Goal: Check status: Check status

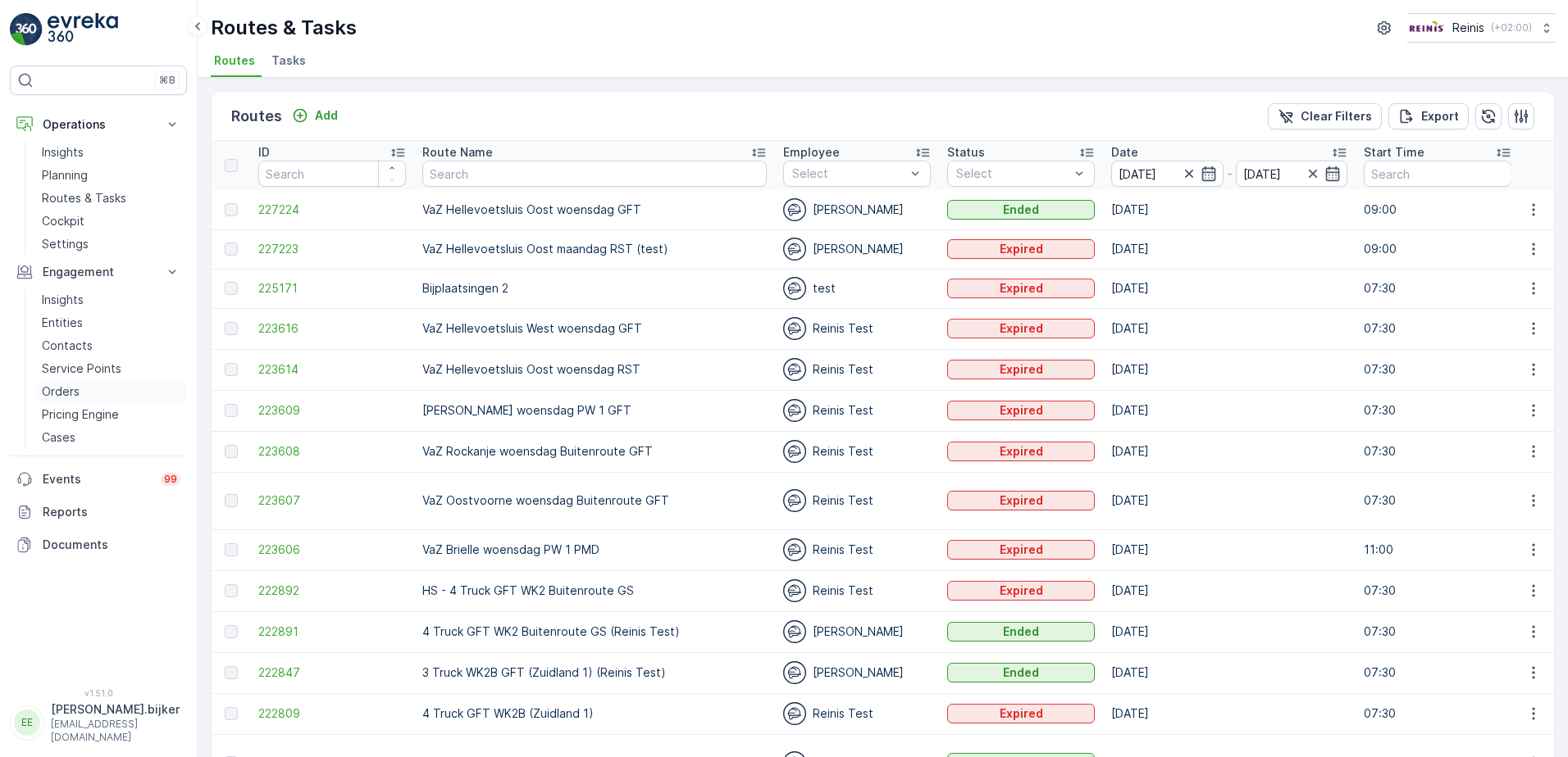
click at [64, 389] on p "Orders" at bounding box center [60, 392] width 38 height 16
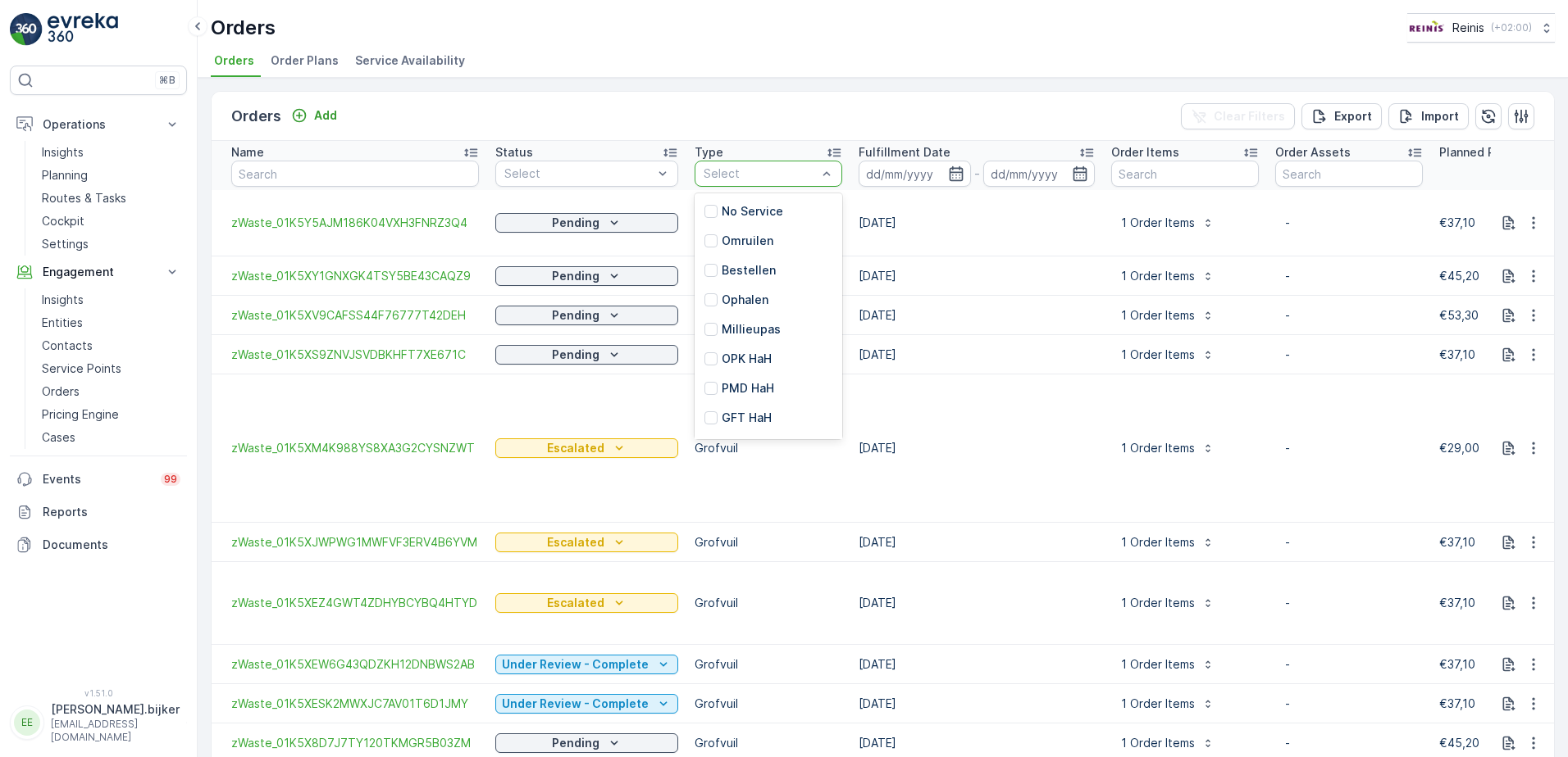
scroll to position [203, 0]
click at [755, 392] on p "Grofvuil" at bounding box center [744, 392] width 46 height 16
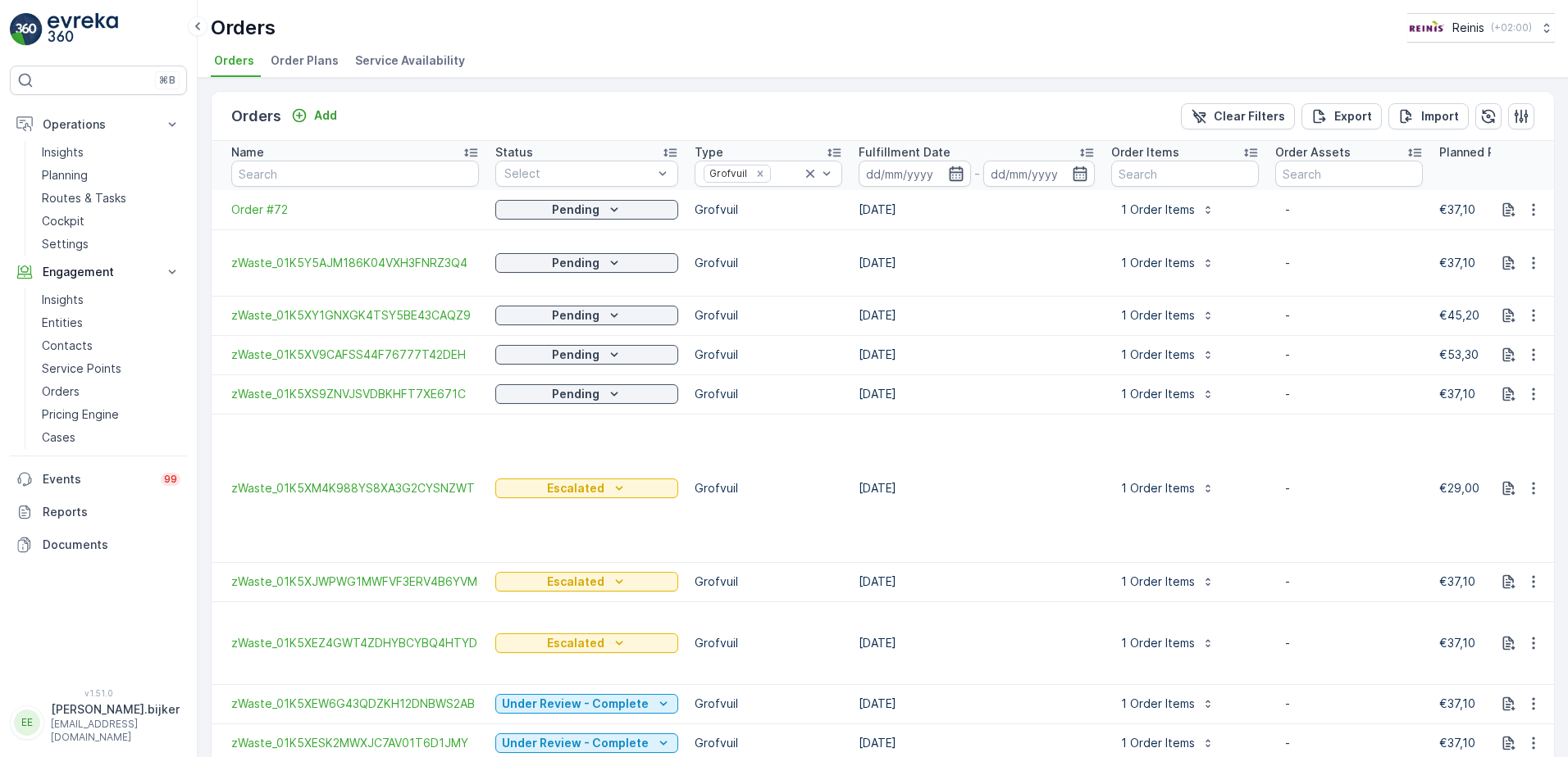
click at [957, 170] on icon "button" at bounding box center [956, 174] width 14 height 14
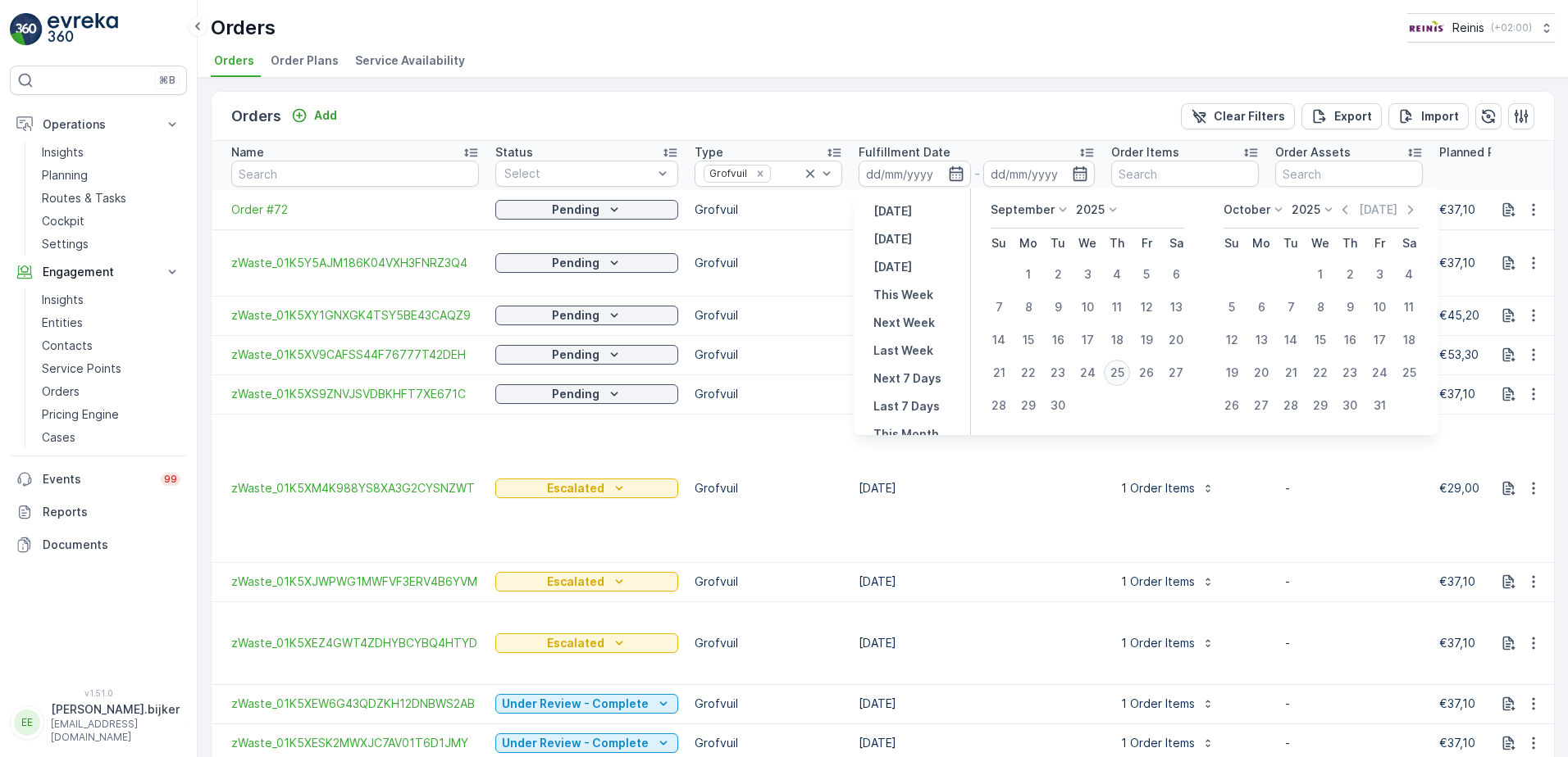
click at [1115, 371] on div "25" at bounding box center [1117, 373] width 26 height 26
type input "[DATE]"
click at [1115, 371] on div "25" at bounding box center [1117, 373] width 26 height 26
type input "[DATE]"
click at [1115, 371] on div "25" at bounding box center [1117, 373] width 26 height 26
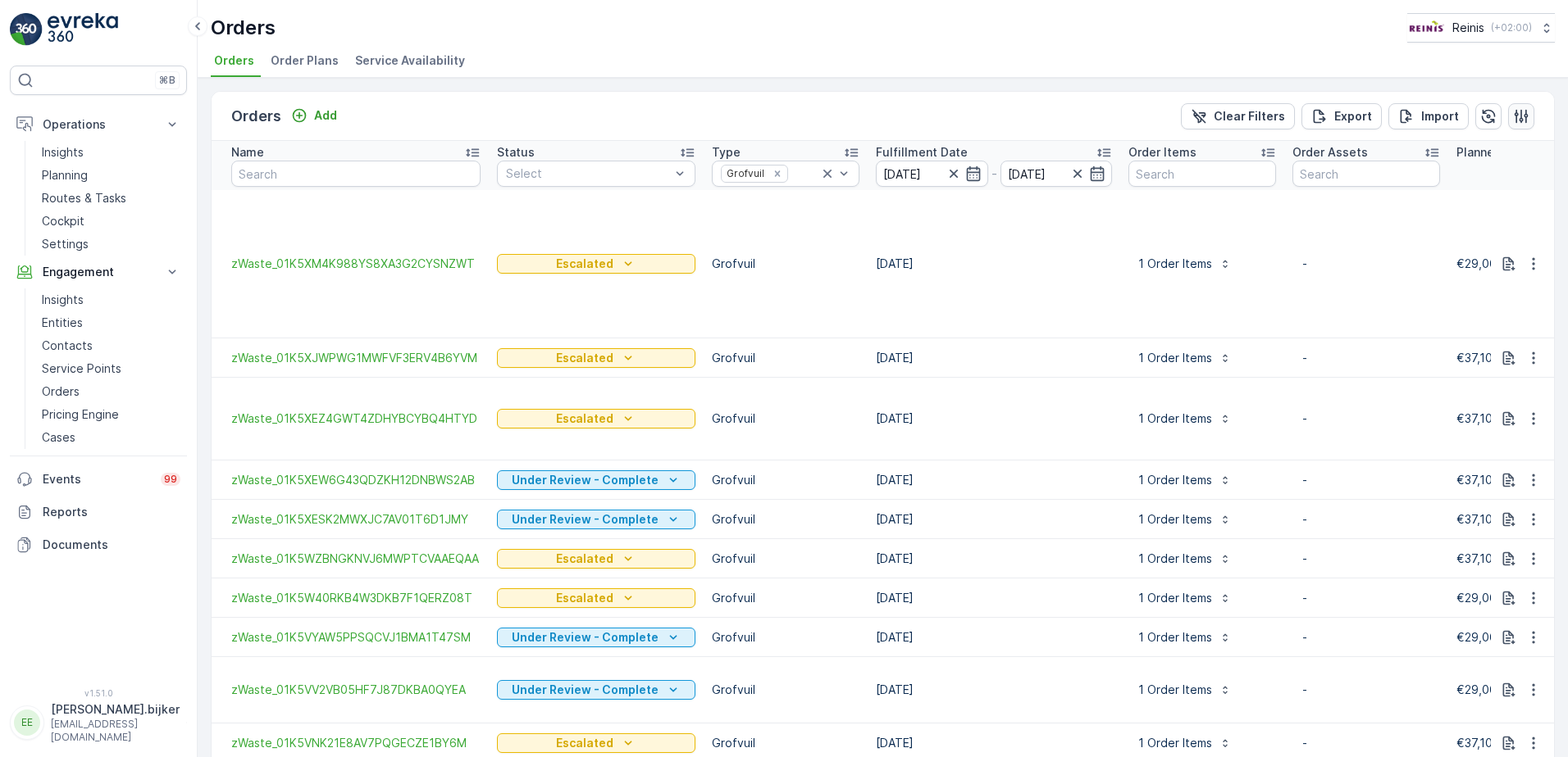
click at [1527, 119] on button "button" at bounding box center [1521, 116] width 26 height 26
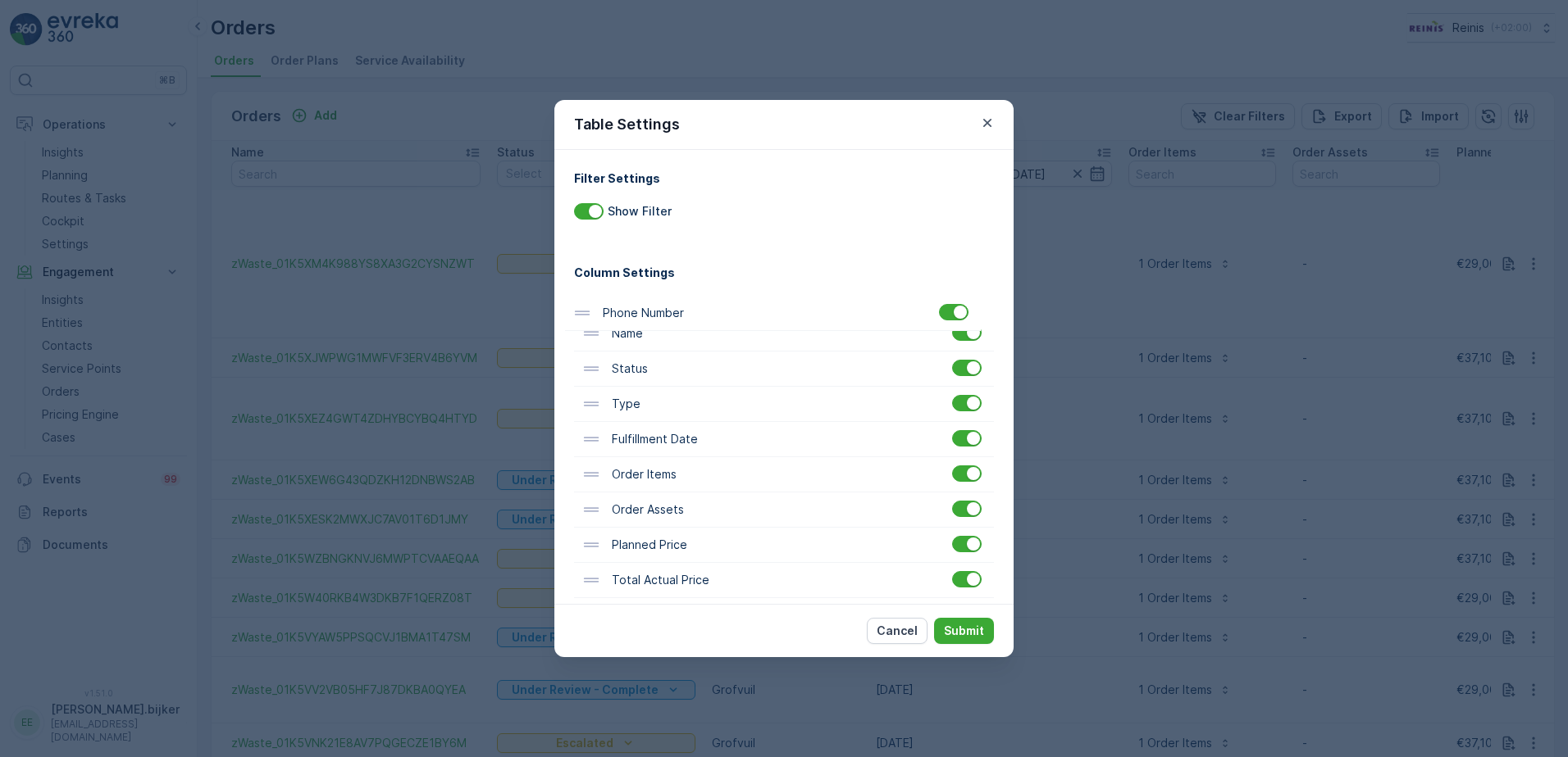
drag, startPoint x: 660, startPoint y: 551, endPoint x: 657, endPoint y: 302, distance: 249.0
click at [657, 302] on div "Name Status Type Fulfillment Date Order Items Order Assets Planned Price Total …" at bounding box center [784, 563] width 420 height 564
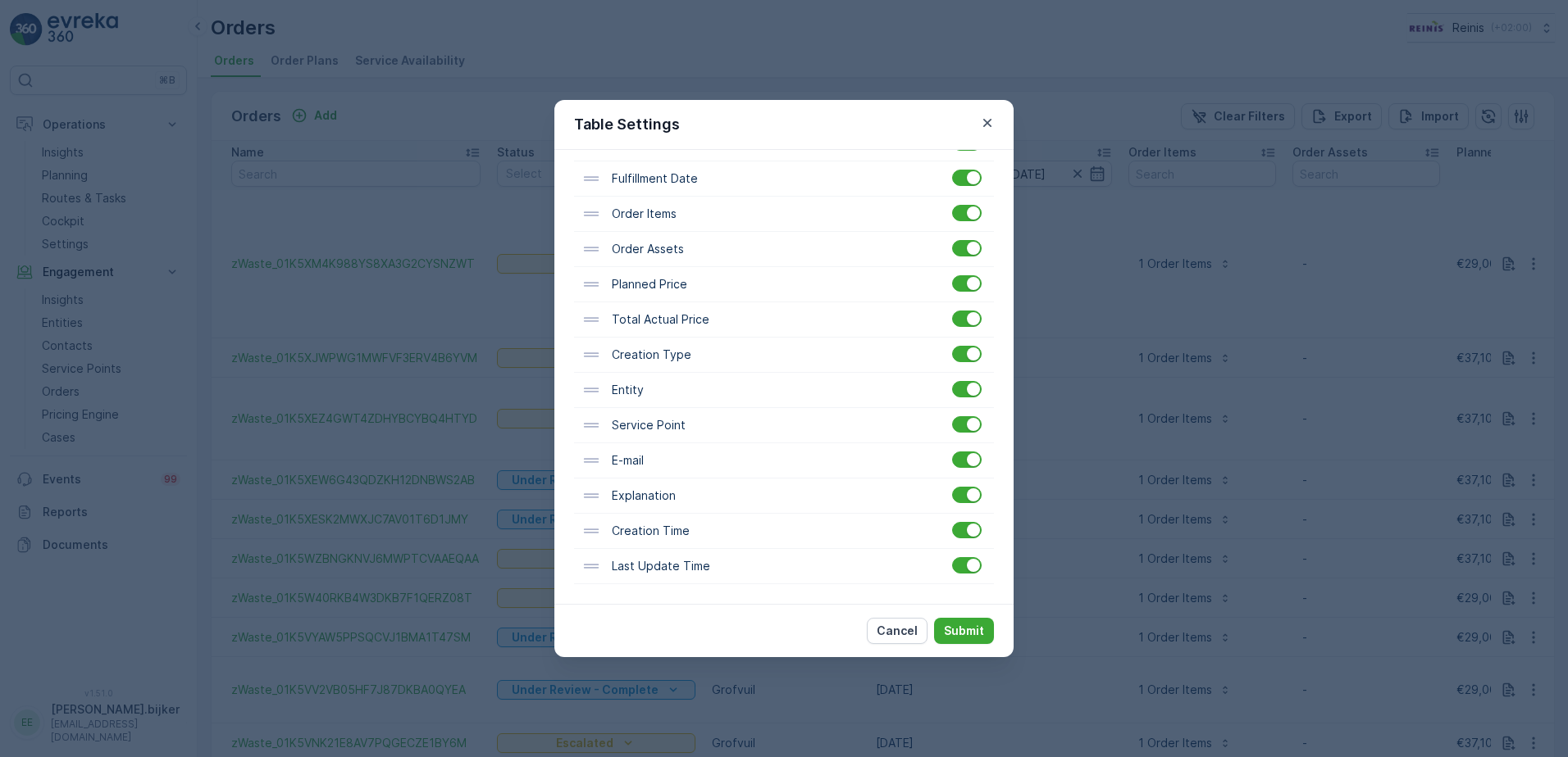
scroll to position [179, 0]
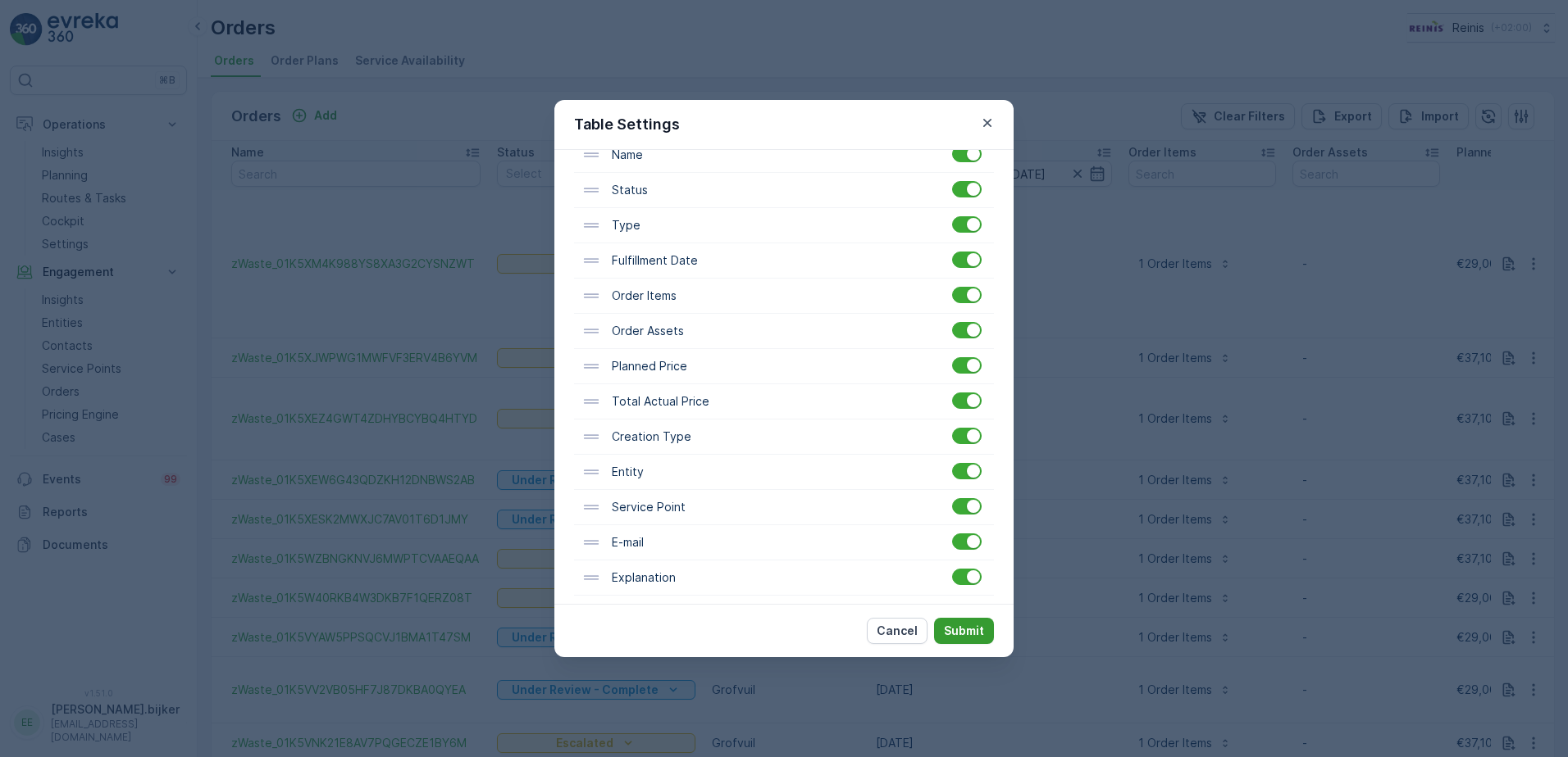
click at [966, 644] on button "Submit" at bounding box center [964, 631] width 59 height 26
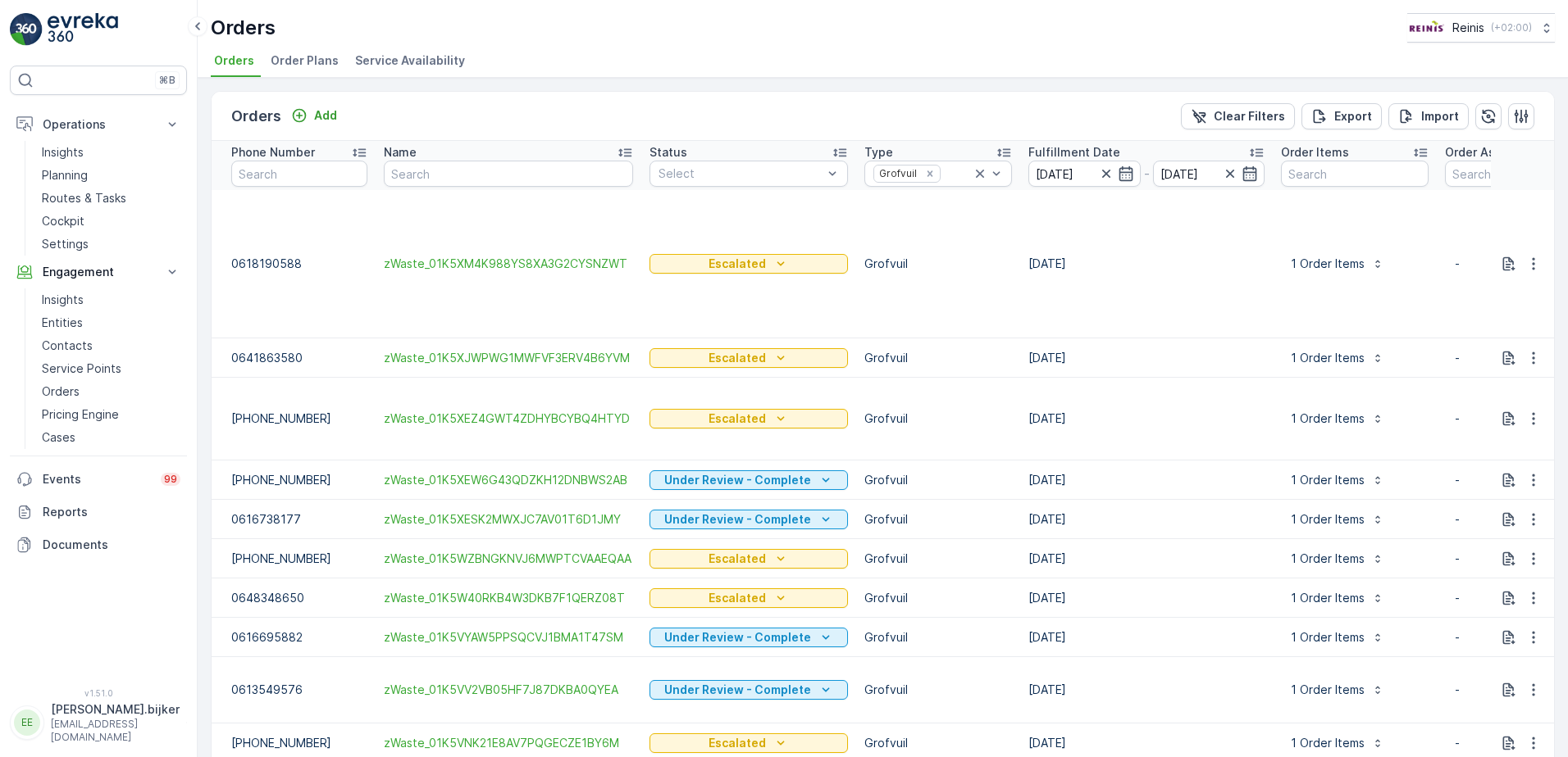
click at [967, 636] on p "Grofvuil" at bounding box center [938, 637] width 148 height 16
click at [967, 597] on p "Grofvuil" at bounding box center [938, 599] width 148 height 16
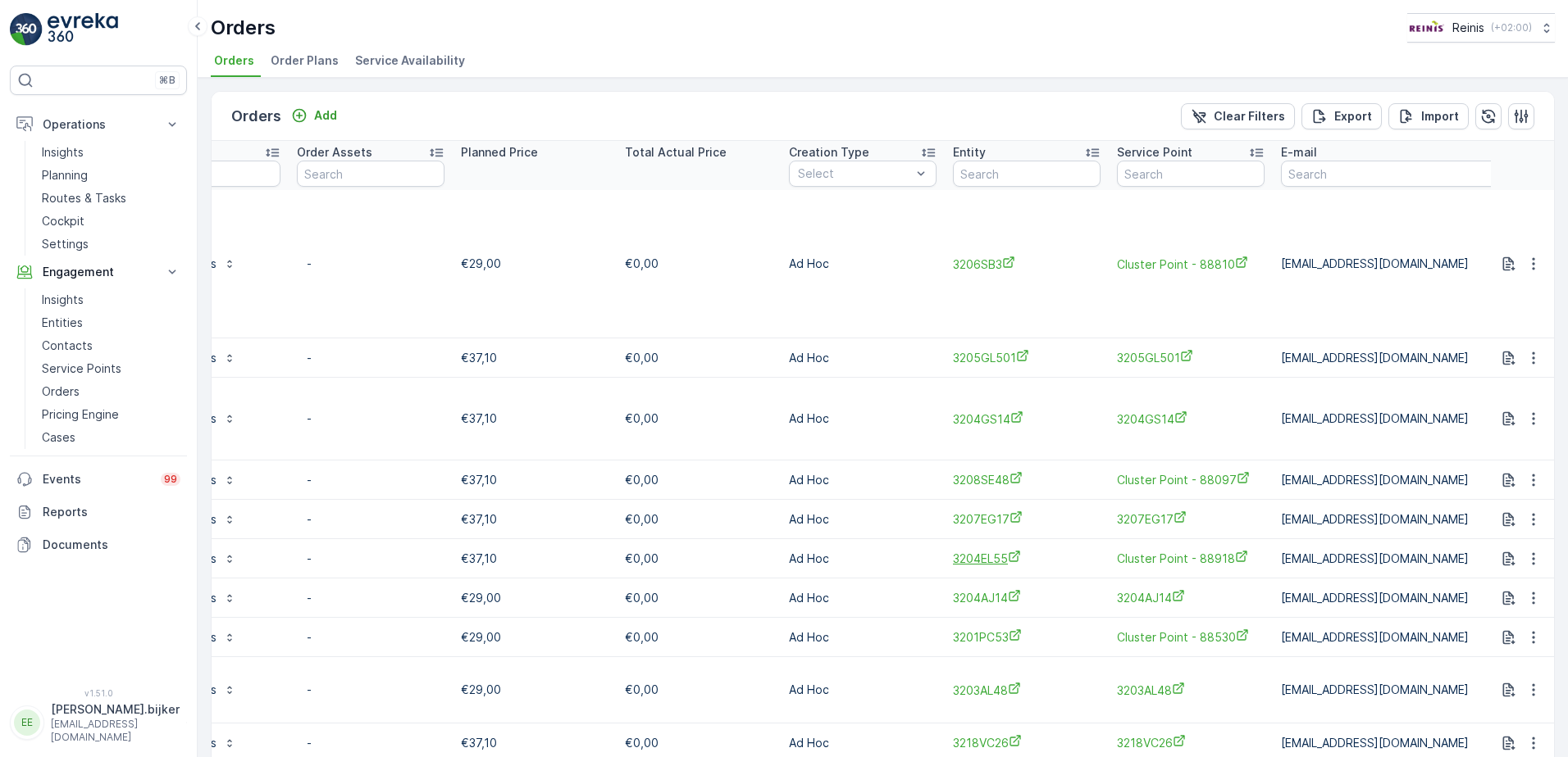
scroll to position [0, 1181]
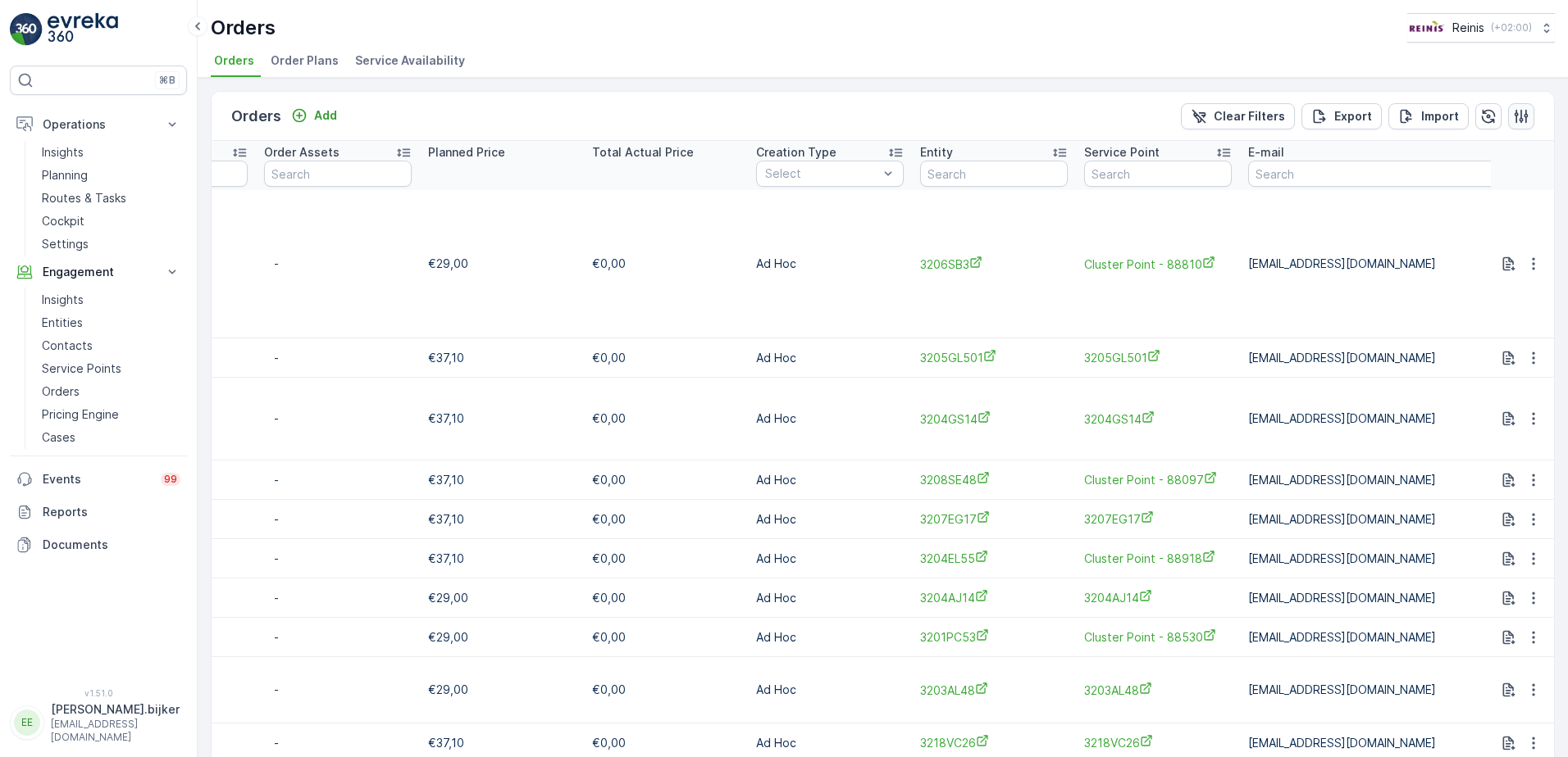
click at [1515, 112] on icon "button" at bounding box center [1521, 116] width 16 height 16
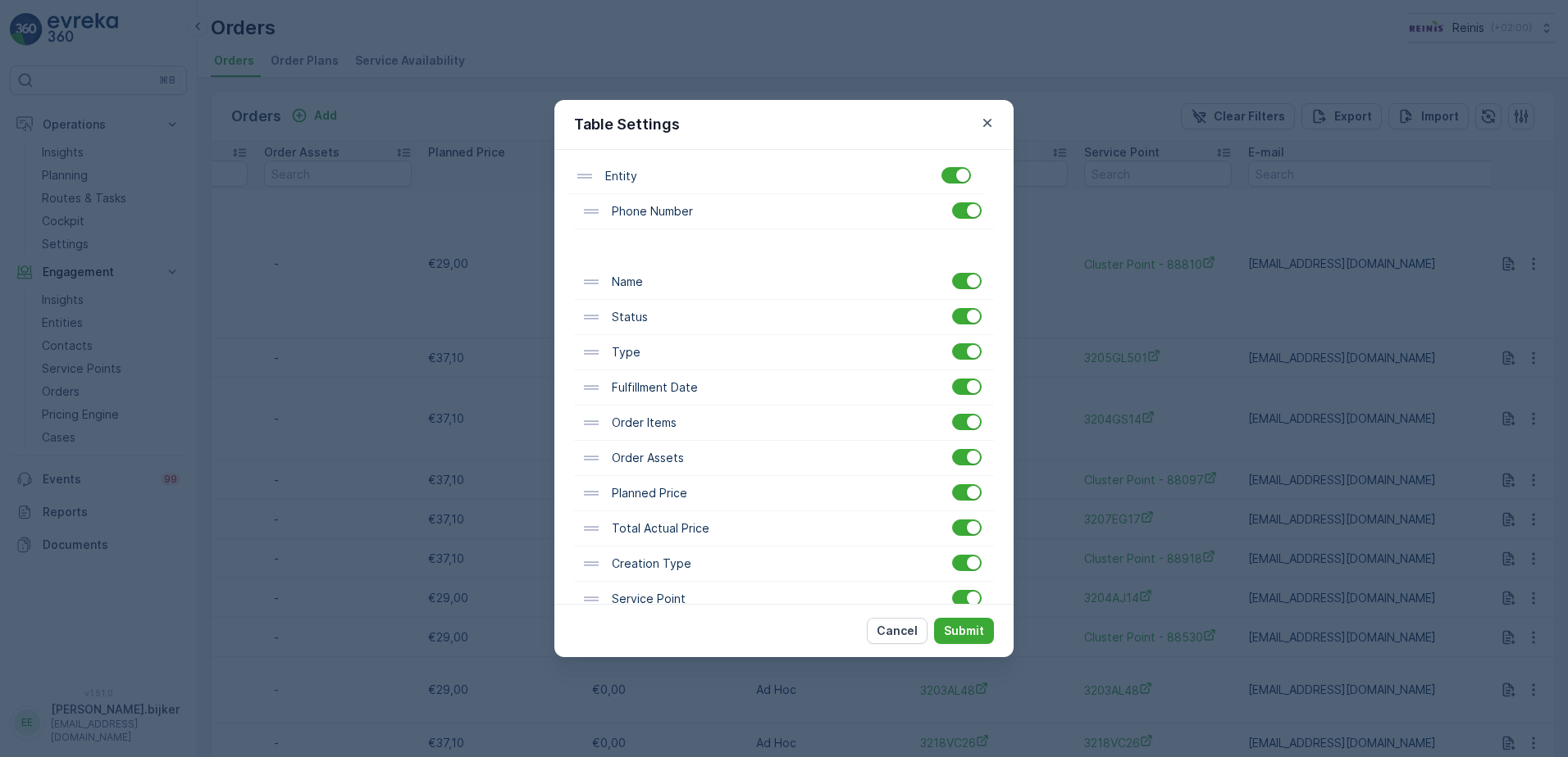
scroll to position [0, 0]
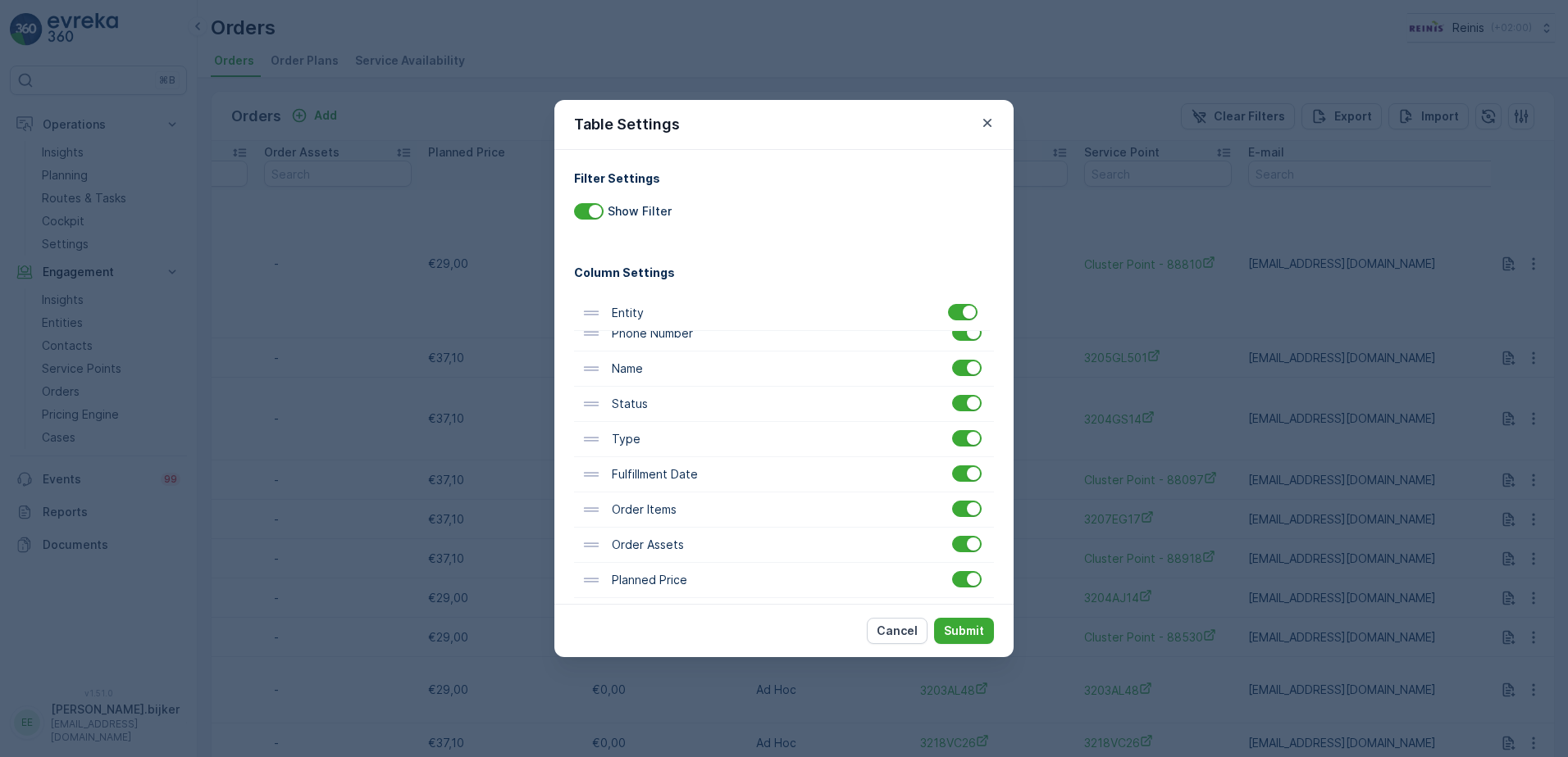
drag, startPoint x: 638, startPoint y: 411, endPoint x: 639, endPoint y: 298, distance: 113.0
click at [639, 298] on div "Phone Number Name Status Type Fulfillment Date Order Items Order Assets Planned…" at bounding box center [784, 563] width 420 height 564
click at [968, 638] on p "Submit" at bounding box center [964, 631] width 41 height 16
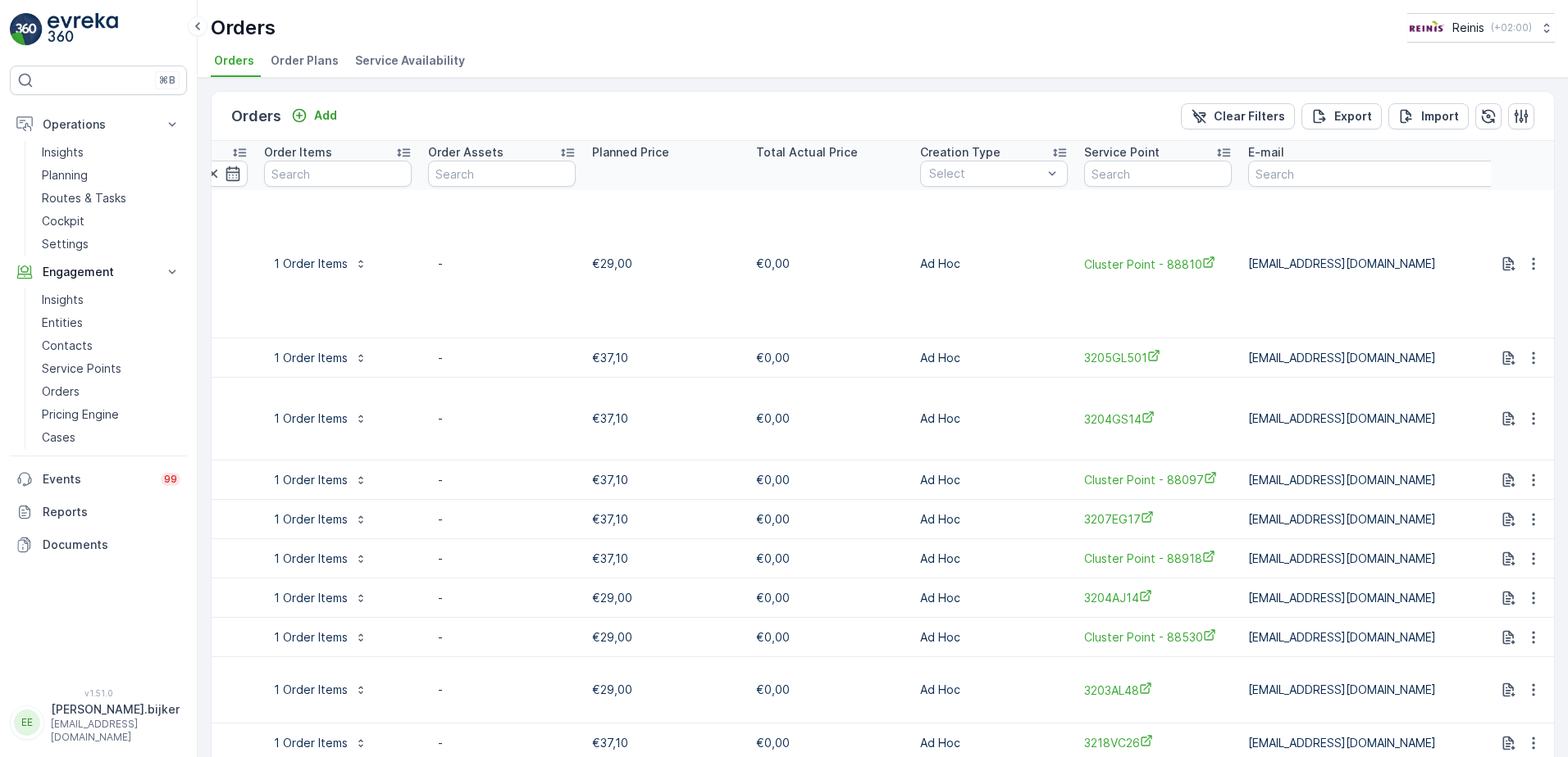
click at [893, 642] on td "€0,00" at bounding box center [830, 638] width 164 height 40
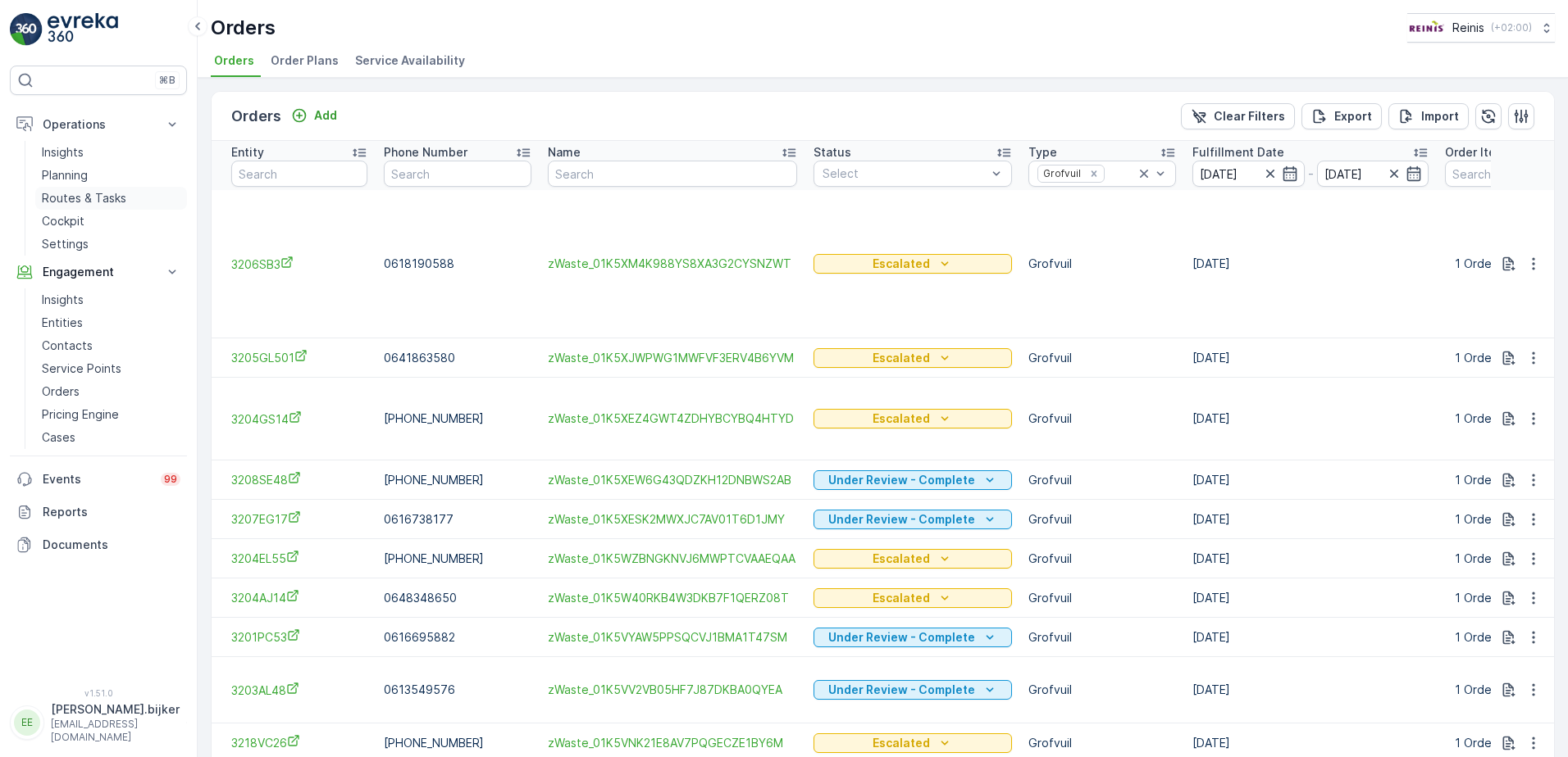
click at [87, 193] on p "Routes & Tasks" at bounding box center [84, 198] width 85 height 16
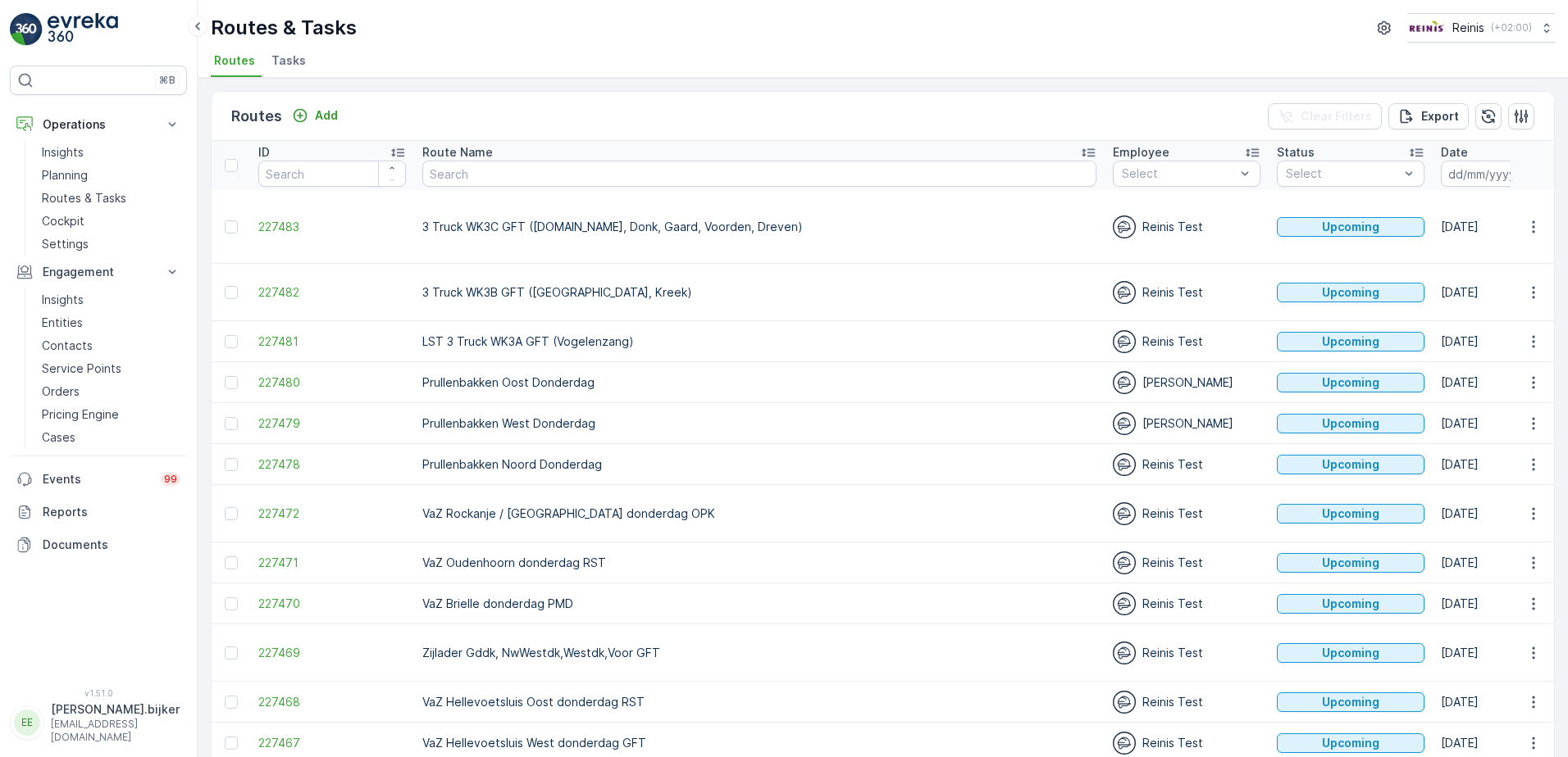
click at [1530, 176] on icon "button" at bounding box center [1538, 174] width 16 height 16
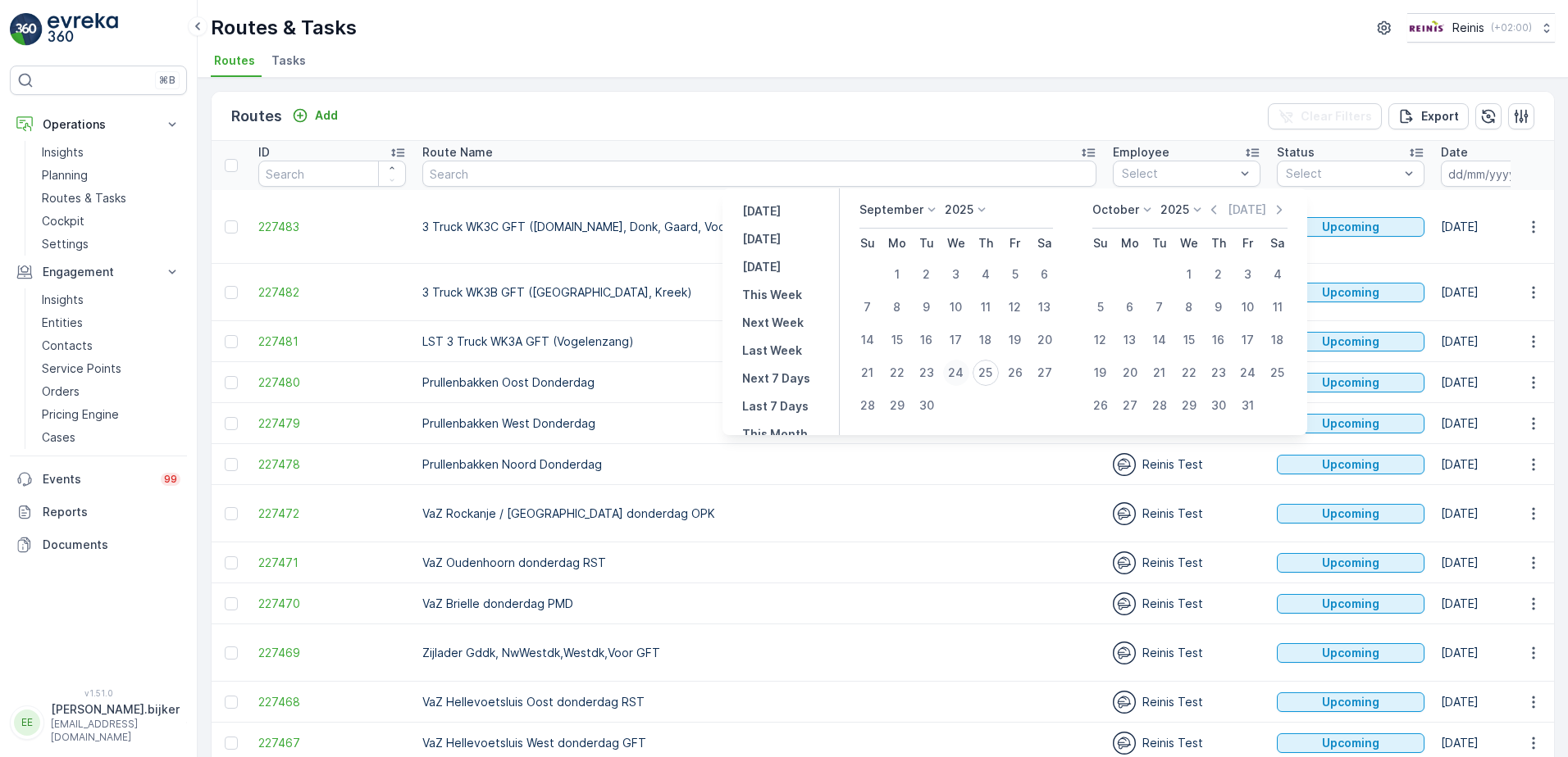
click at [953, 372] on div "24" at bounding box center [956, 373] width 26 height 26
type input "[DATE]"
click at [953, 372] on div "24" at bounding box center [956, 373] width 26 height 26
type input "[DATE]"
click at [953, 372] on div "24" at bounding box center [956, 373] width 26 height 26
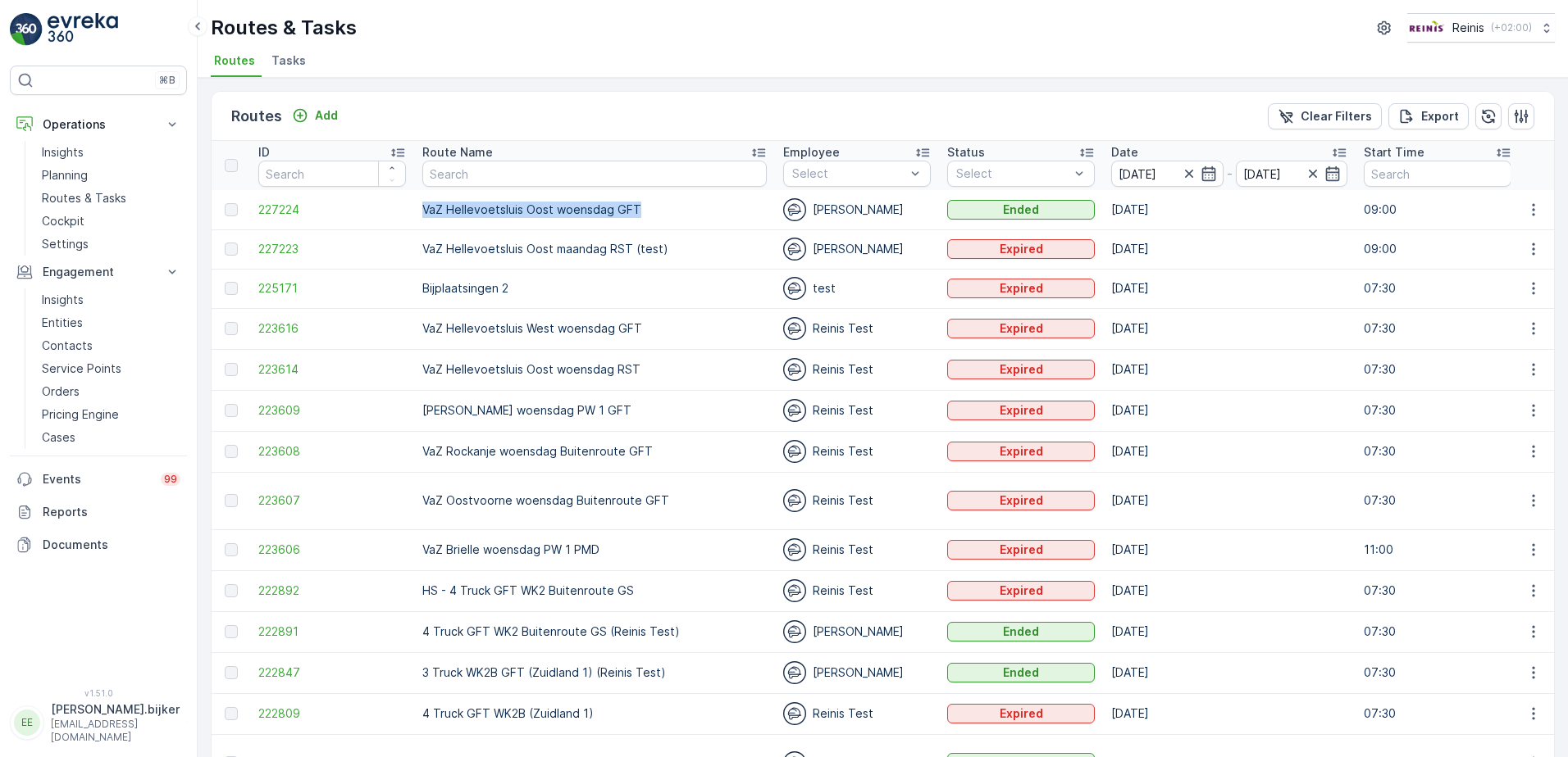
drag, startPoint x: 639, startPoint y: 206, endPoint x: 407, endPoint y: 208, distance: 232.0
